Goal: Information Seeking & Learning: Learn about a topic

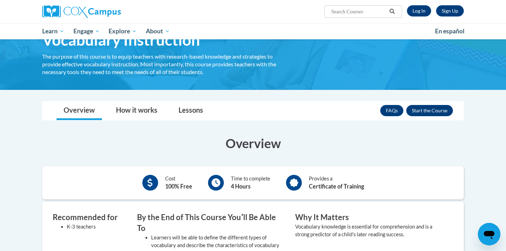
scroll to position [23, 0]
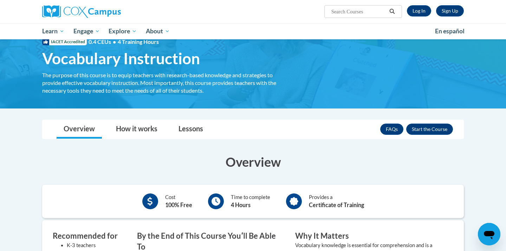
click at [422, 1] on div "Sign Up Log In Search Search..." at bounding box center [325, 9] width 288 height 18
click at [419, 9] on link "Log In" at bounding box center [419, 10] width 24 height 11
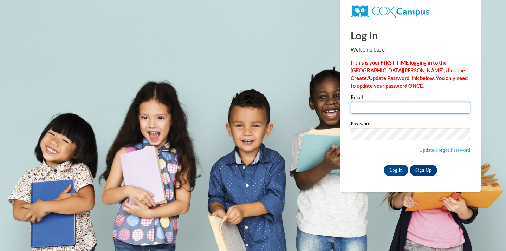
click at [378, 108] on input "Email" at bounding box center [410, 108] width 119 height 12
type input "mrande8561@ung.edu"
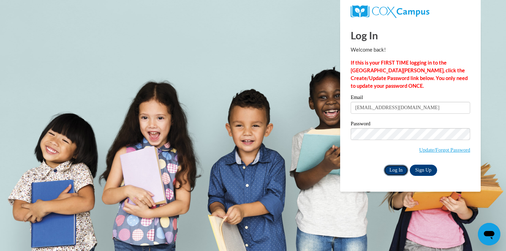
click at [387, 173] on input "Log In" at bounding box center [396, 170] width 25 height 11
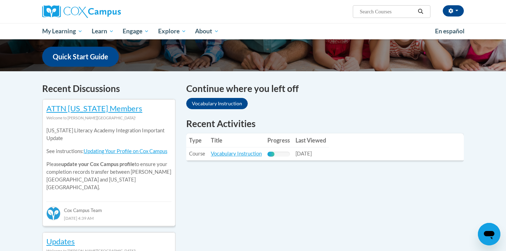
scroll to position [176, 0]
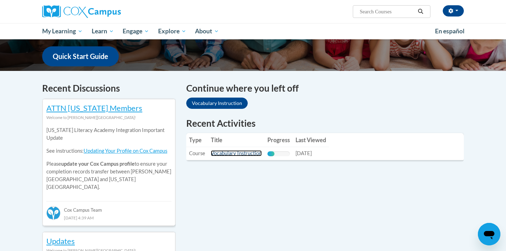
click at [237, 154] on link "Vocabulary Instruction" at bounding box center [236, 153] width 51 height 6
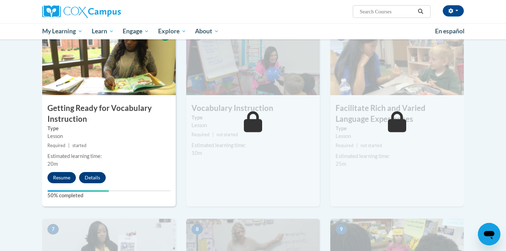
scroll to position [356, 0]
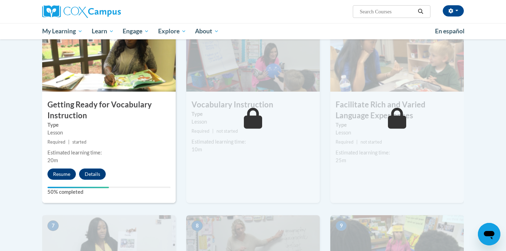
click at [75, 178] on div "Resume Details Feedback" at bounding box center [78, 174] width 72 height 11
click at [63, 174] on button "Resume" at bounding box center [61, 174] width 28 height 11
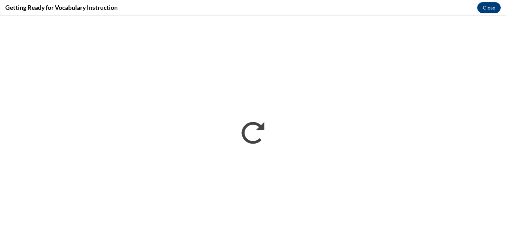
scroll to position [0, 0]
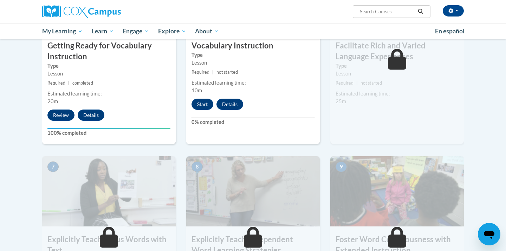
scroll to position [412, 0]
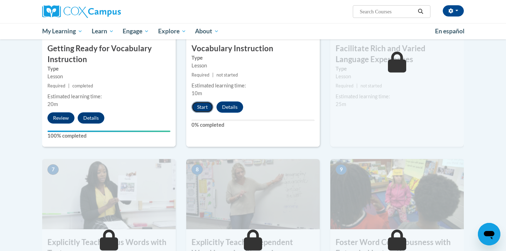
click at [207, 105] on button "Start" at bounding box center [202, 107] width 22 height 11
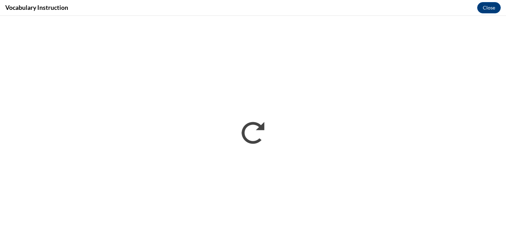
scroll to position [0, 0]
